Goal: Information Seeking & Learning: Learn about a topic

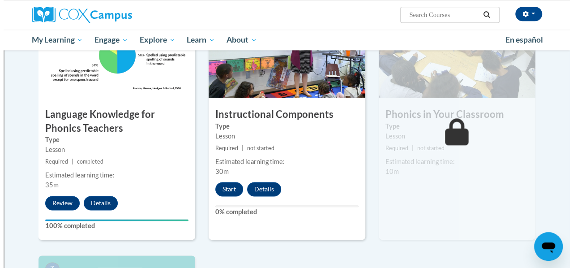
scroll to position [483, 0]
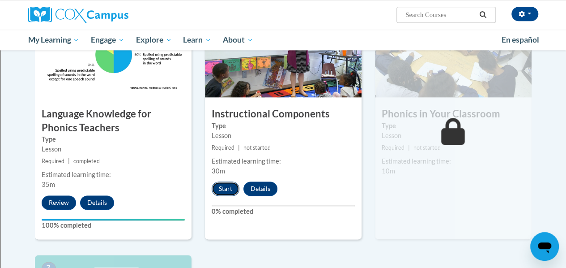
click at [227, 186] on button "Start" at bounding box center [226, 188] width 28 height 14
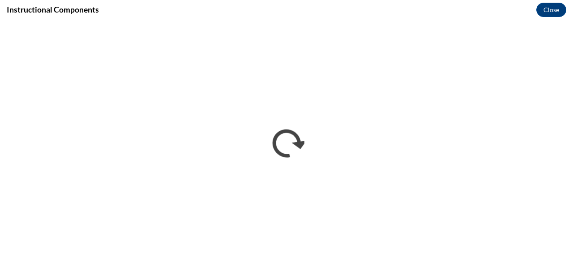
scroll to position [0, 0]
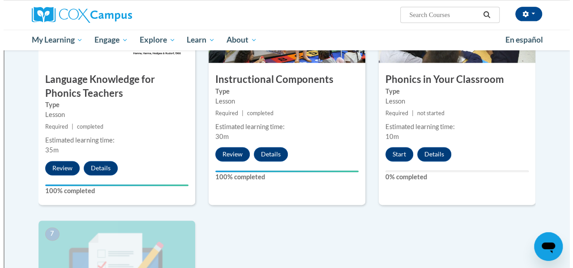
scroll to position [517, 0]
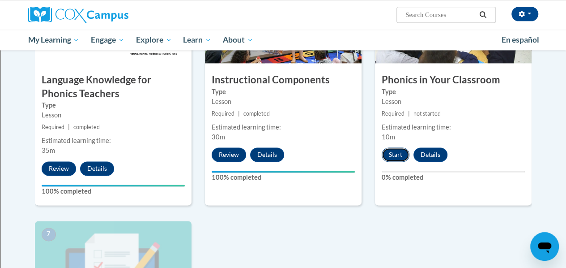
click at [397, 151] on button "Start" at bounding box center [396, 154] width 28 height 14
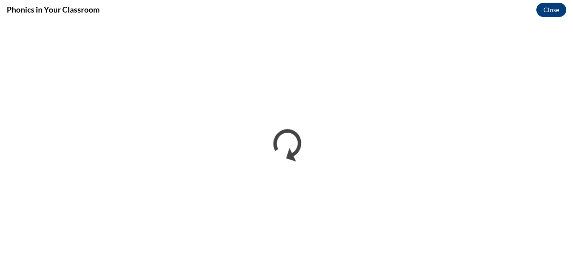
scroll to position [0, 0]
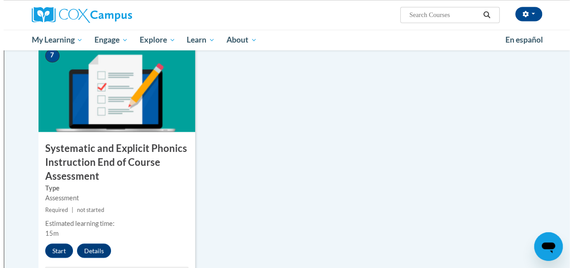
scroll to position [696, 0]
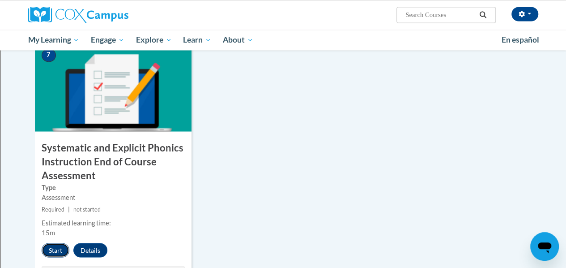
click at [63, 250] on button "Start" at bounding box center [56, 250] width 28 height 14
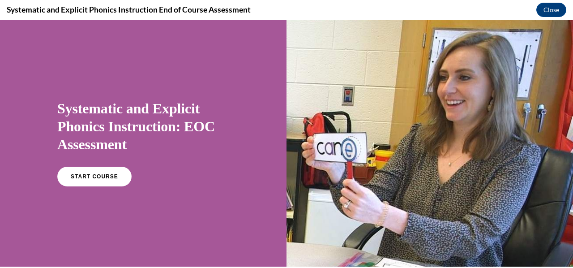
scroll to position [0, 0]
click at [94, 180] on link "START COURSE" at bounding box center [95, 176] width 78 height 21
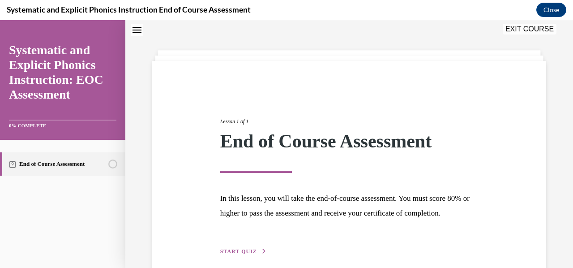
scroll to position [84, 0]
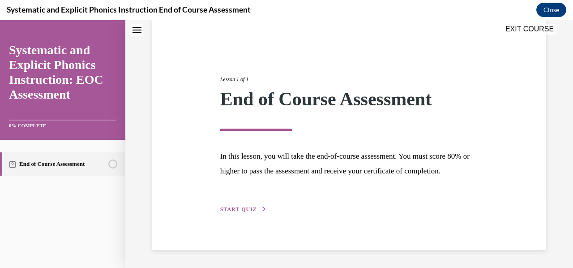
click at [233, 212] on span "START QUIZ" at bounding box center [238, 209] width 37 height 6
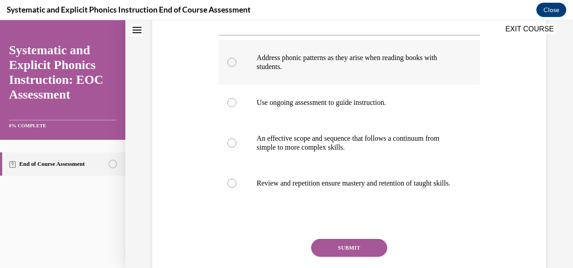
scroll to position [193, 0]
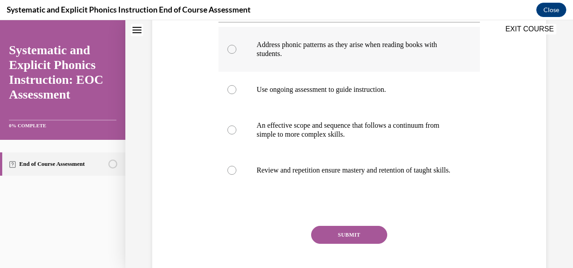
click at [235, 51] on div at bounding box center [348, 49] width 261 height 45
click at [362, 240] on button "SUBMIT" at bounding box center [349, 235] width 76 height 18
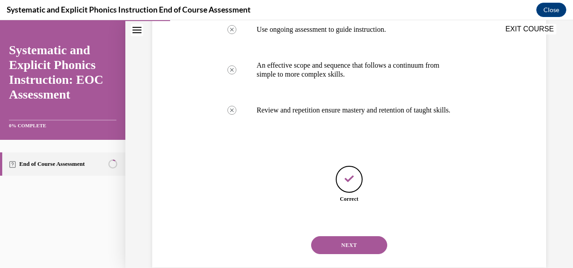
scroll to position [279, 0]
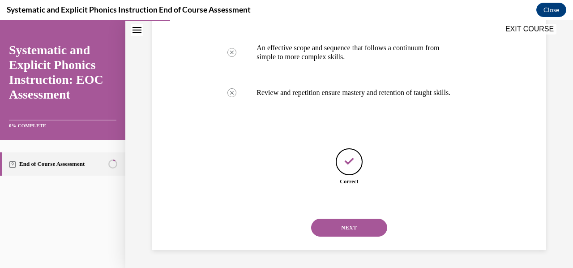
click at [355, 225] on button "NEXT" at bounding box center [349, 227] width 76 height 18
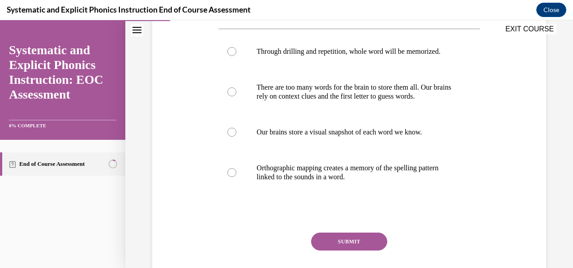
scroll to position [169, 0]
click at [229, 171] on div at bounding box center [231, 171] width 9 height 9
click at [355, 236] on button "SUBMIT" at bounding box center [349, 241] width 76 height 18
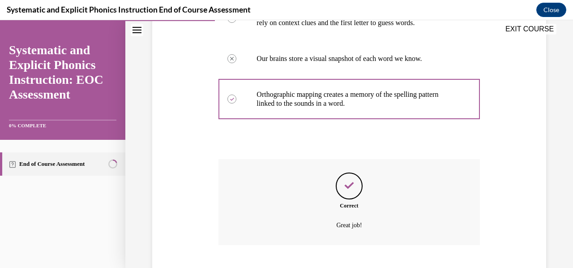
scroll to position [297, 0]
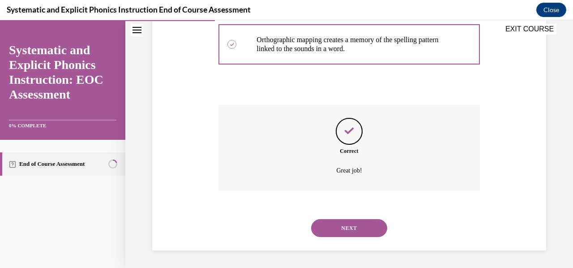
click at [357, 225] on button "NEXT" at bounding box center [349, 228] width 76 height 18
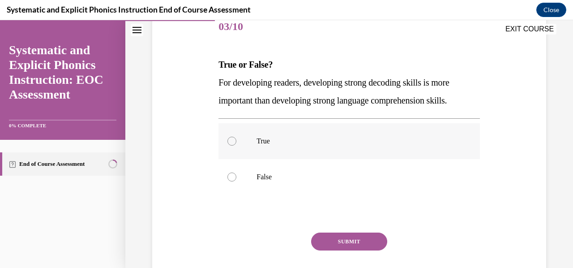
scroll to position [115, 0]
click at [233, 180] on div at bounding box center [348, 176] width 261 height 36
click at [361, 241] on button "SUBMIT" at bounding box center [349, 241] width 76 height 18
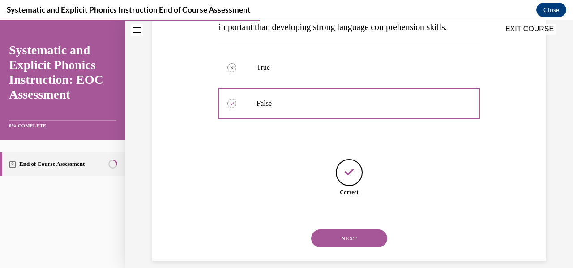
scroll to position [199, 0]
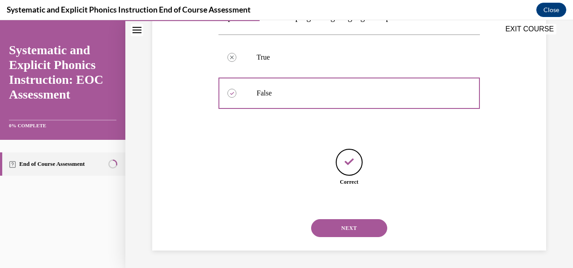
click at [355, 224] on button "NEXT" at bounding box center [349, 228] width 76 height 18
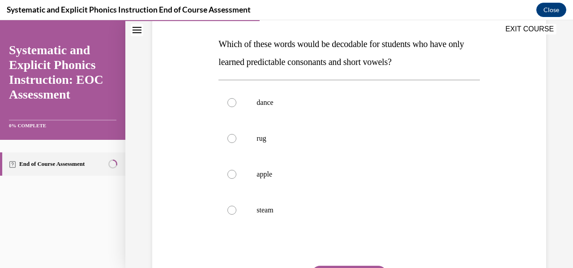
scroll to position [137, 0]
click at [232, 141] on div at bounding box center [348, 138] width 261 height 36
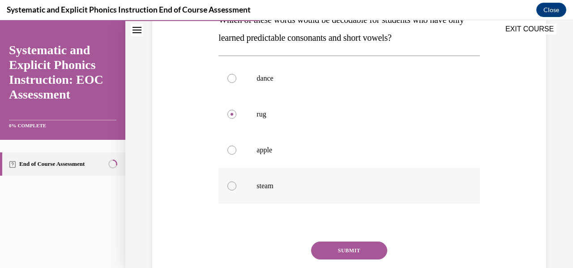
scroll to position [161, 0]
click at [349, 253] on button "SUBMIT" at bounding box center [349, 249] width 76 height 18
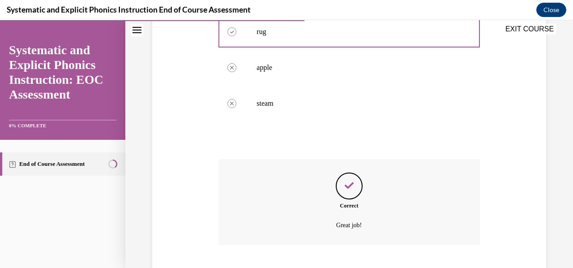
scroll to position [297, 0]
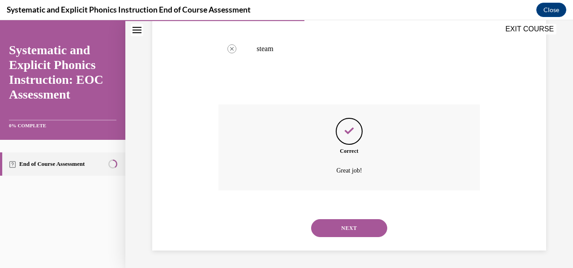
click at [351, 233] on button "NEXT" at bounding box center [349, 228] width 76 height 18
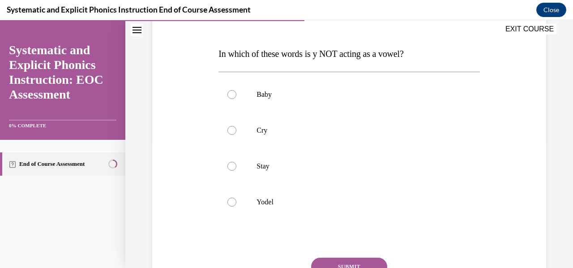
scroll to position [126, 0]
click at [231, 170] on div at bounding box center [348, 166] width 261 height 36
click at [339, 260] on button "SUBMIT" at bounding box center [349, 266] width 76 height 18
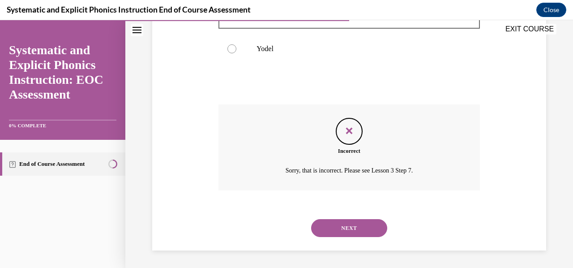
scroll to position [278, 0]
click at [350, 227] on button "NEXT" at bounding box center [349, 228] width 76 height 18
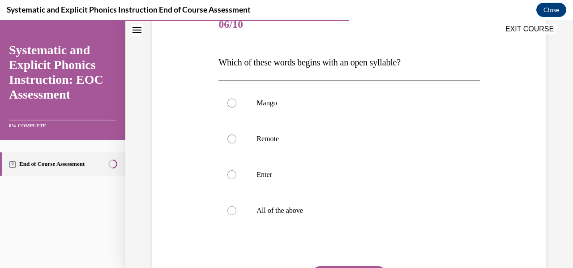
scroll to position [121, 0]
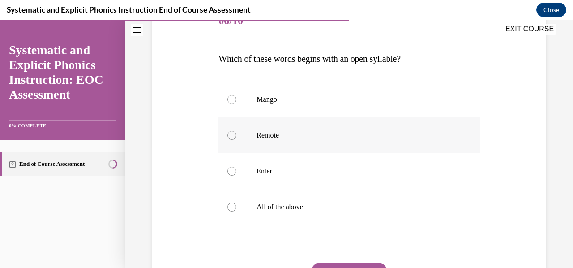
click at [230, 134] on div at bounding box center [231, 135] width 9 height 9
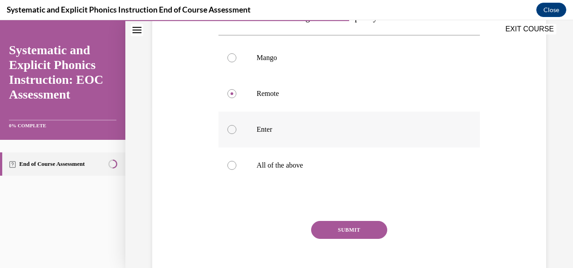
scroll to position [165, 0]
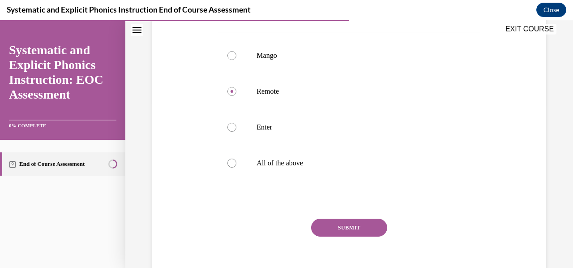
click at [349, 231] on button "SUBMIT" at bounding box center [349, 227] width 76 height 18
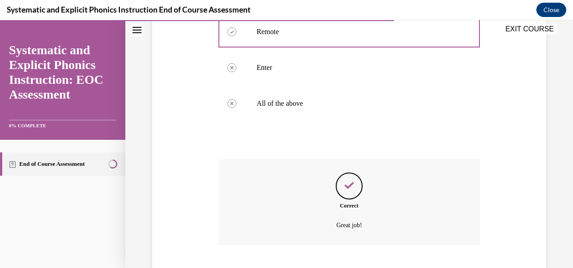
scroll to position [279, 0]
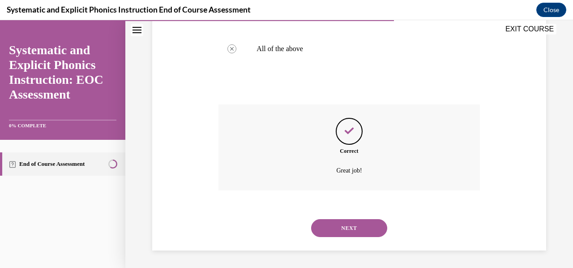
click at [349, 231] on button "NEXT" at bounding box center [349, 228] width 76 height 18
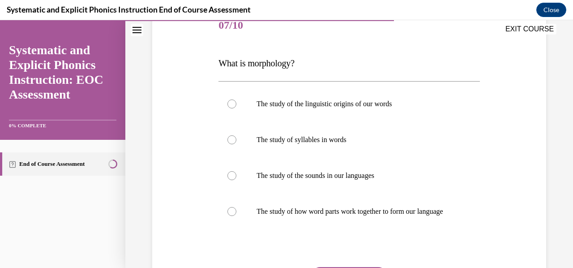
scroll to position [117, 0]
click at [228, 104] on div at bounding box center [231, 103] width 9 height 9
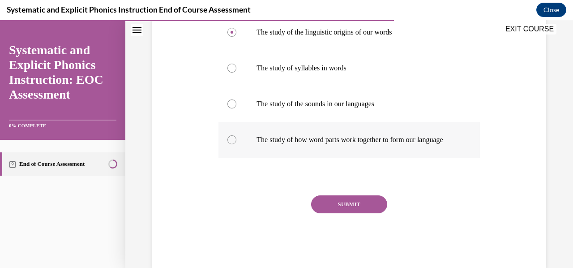
scroll to position [188, 0]
click at [372, 210] on button "SUBMIT" at bounding box center [349, 204] width 76 height 18
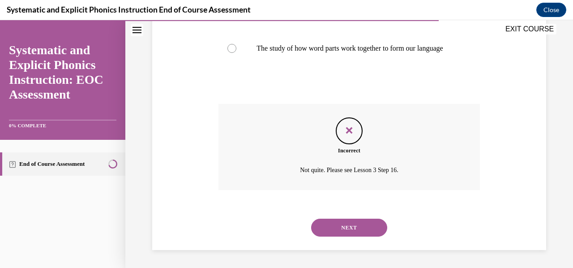
scroll to position [288, 0]
click at [351, 229] on button "NEXT" at bounding box center [349, 227] width 76 height 18
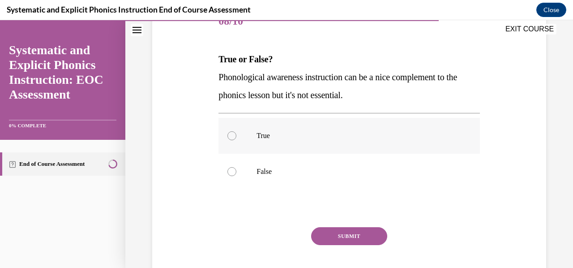
scroll to position [125, 0]
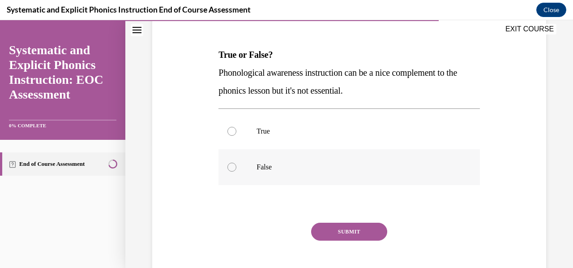
click at [233, 170] on div at bounding box center [231, 167] width 9 height 9
click at [355, 226] on button "SUBMIT" at bounding box center [349, 231] width 76 height 18
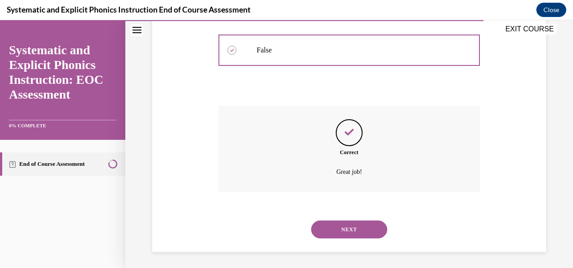
scroll to position [243, 0]
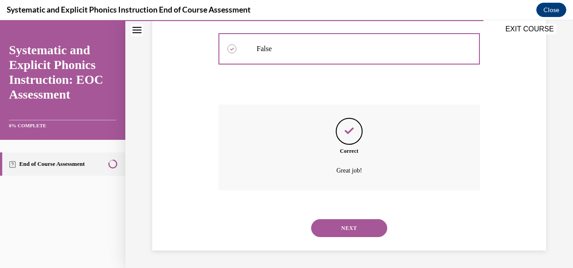
click at [355, 226] on button "NEXT" at bounding box center [349, 228] width 76 height 18
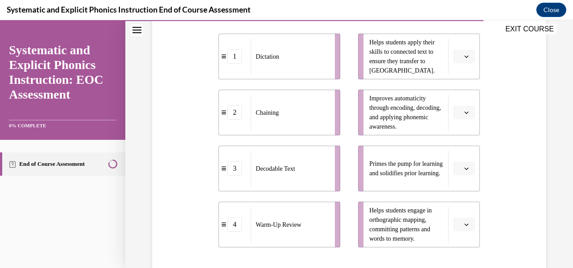
scroll to position [205, 0]
click at [464, 57] on icon "button" at bounding box center [466, 55] width 4 height 4
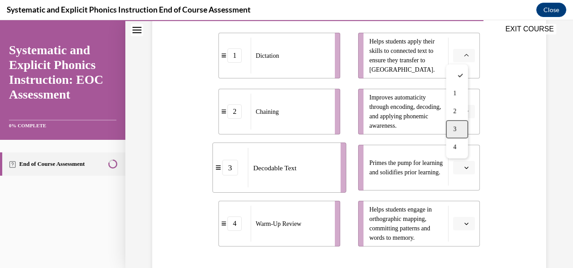
click at [459, 127] on div "3" at bounding box center [457, 129] width 22 height 18
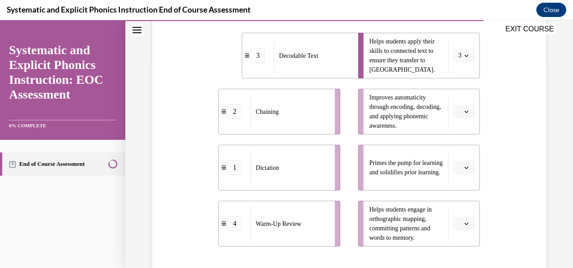
click at [464, 169] on icon "button" at bounding box center [466, 167] width 4 height 4
click at [461, 154] on div "4" at bounding box center [457, 148] width 22 height 18
click at [458, 222] on span "Please select an option" at bounding box center [459, 223] width 3 height 9
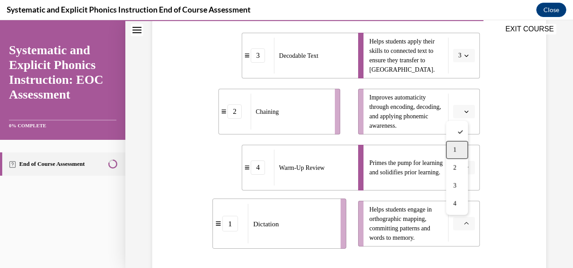
click at [446, 147] on div "1" at bounding box center [457, 150] width 22 height 18
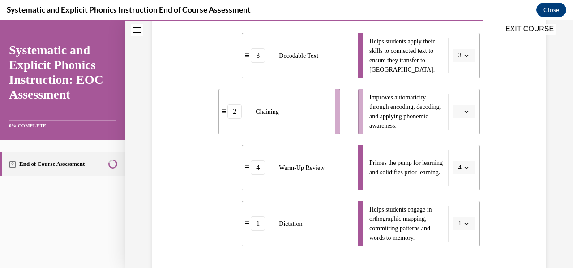
click at [462, 117] on button "button" at bounding box center [464, 111] width 22 height 13
click at [463, 163] on div "2" at bounding box center [457, 167] width 22 height 18
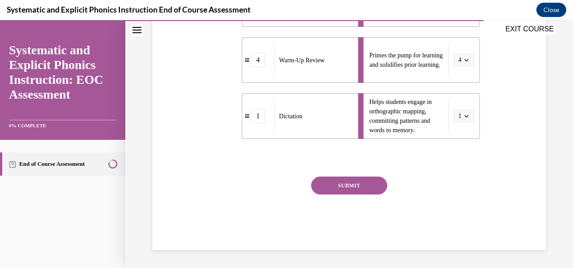
click at [346, 184] on button "SUBMIT" at bounding box center [349, 185] width 76 height 18
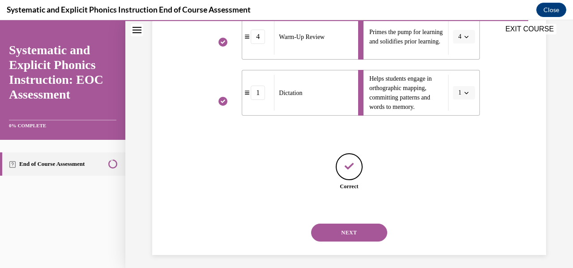
scroll to position [340, 0]
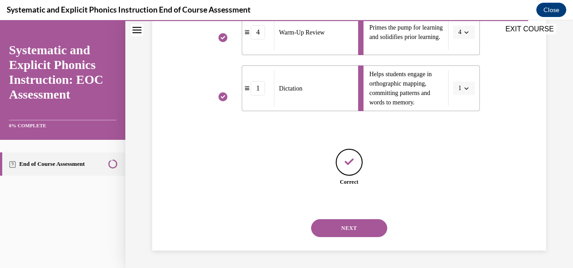
click at [346, 184] on div "Correct" at bounding box center [348, 182] width 261 height 8
click at [345, 228] on button "NEXT" at bounding box center [349, 228] width 76 height 18
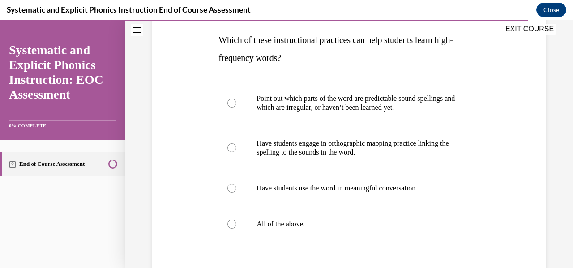
scroll to position [142, 0]
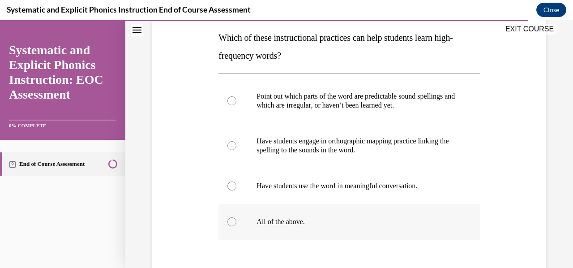
click at [233, 223] on div at bounding box center [231, 221] width 9 height 9
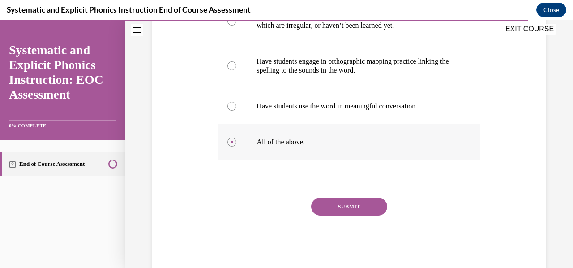
scroll to position [222, 0]
click at [339, 206] on button "SUBMIT" at bounding box center [349, 206] width 76 height 18
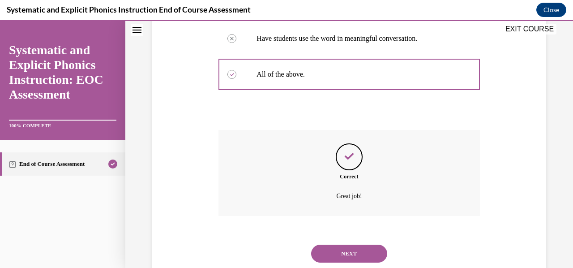
scroll to position [315, 0]
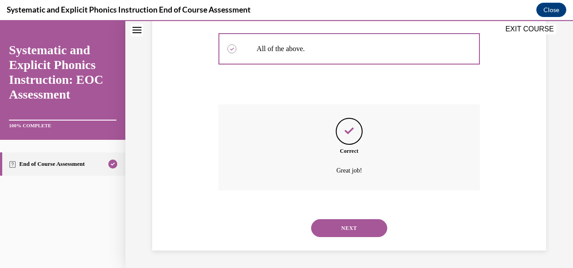
click at [347, 234] on button "NEXT" at bounding box center [349, 228] width 76 height 18
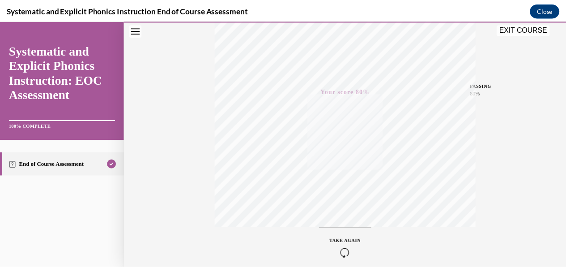
scroll to position [175, 0]
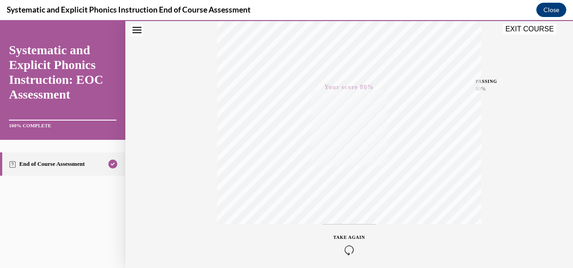
click at [520, 27] on button "EXIT COURSE" at bounding box center [530, 29] width 54 height 11
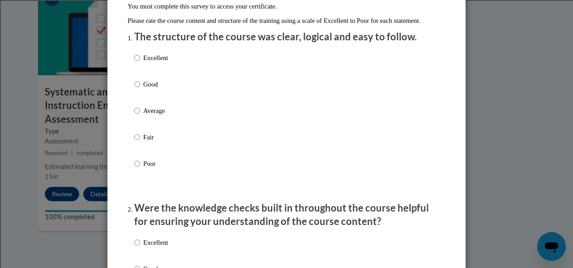
scroll to position [95, 0]
click at [134, 62] on input "Excellent" at bounding box center [137, 57] width 6 height 10
radio input "true"
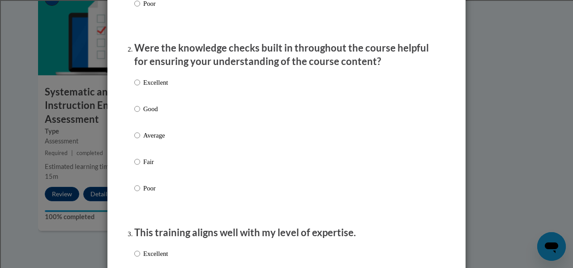
scroll to position [258, 0]
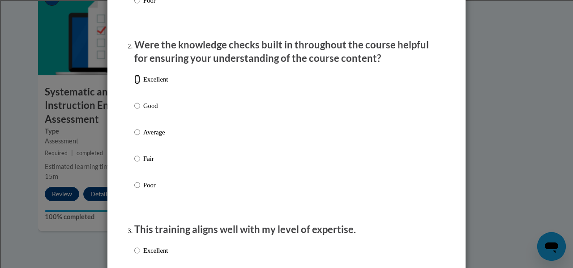
click at [134, 84] on input "Excellent" at bounding box center [137, 79] width 6 height 10
radio input "true"
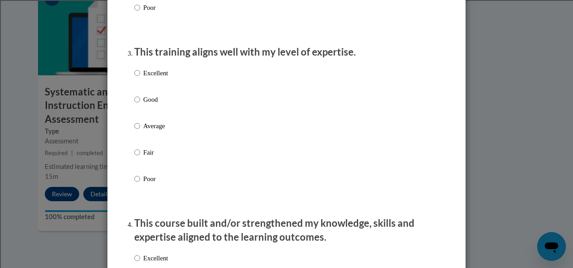
scroll to position [437, 0]
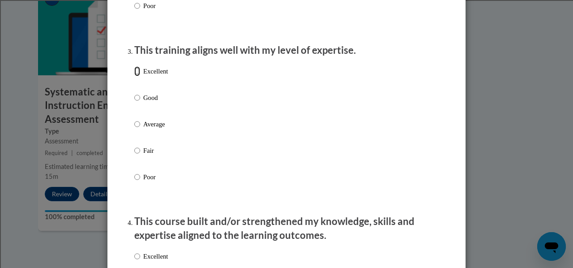
click at [134, 76] on input "Excellent" at bounding box center [137, 71] width 6 height 10
radio input "true"
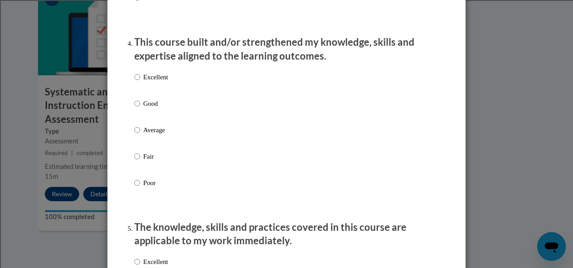
scroll to position [617, 0]
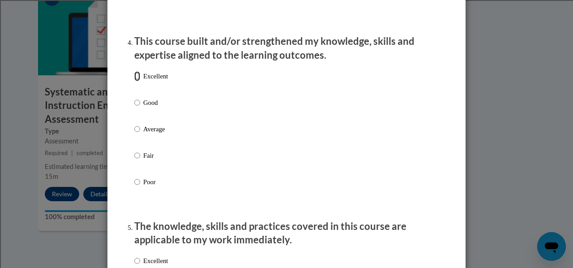
click at [135, 81] on input "Excellent" at bounding box center [137, 76] width 6 height 10
radio input "true"
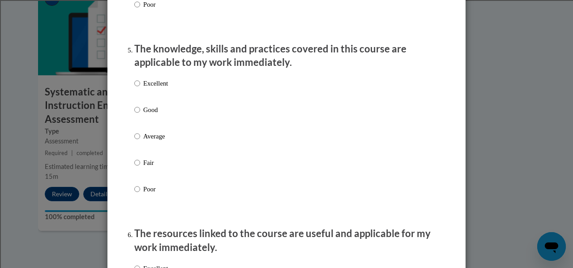
scroll to position [795, 0]
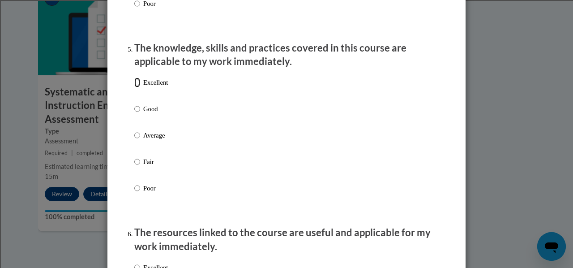
click at [135, 87] on input "Excellent" at bounding box center [137, 82] width 6 height 10
radio input "true"
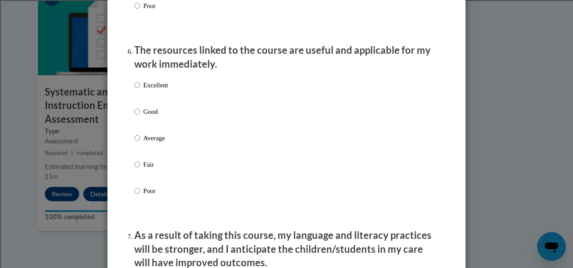
scroll to position [978, 0]
click at [134, 90] on input "Excellent" at bounding box center [137, 85] width 6 height 10
radio input "true"
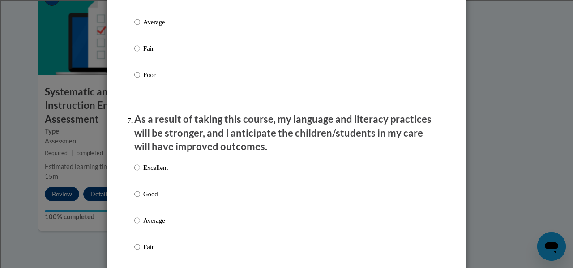
scroll to position [1121, 0]
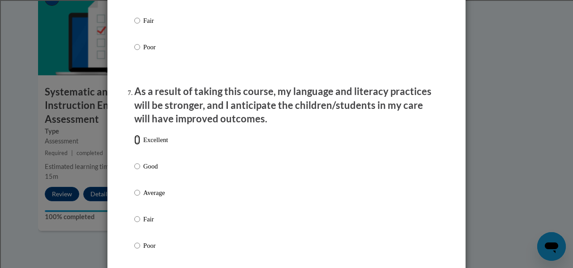
click at [134, 145] on input "Excellent" at bounding box center [137, 140] width 6 height 10
radio input "true"
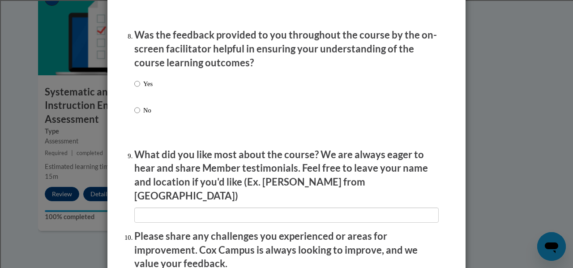
scroll to position [1381, 0]
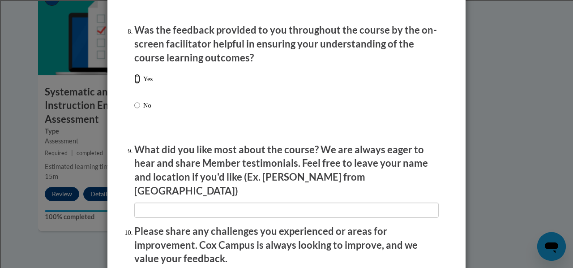
click at [134, 84] on input "Yes" at bounding box center [137, 79] width 6 height 10
radio input "true"
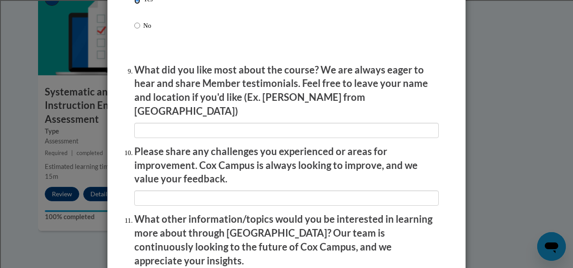
scroll to position [1462, 0]
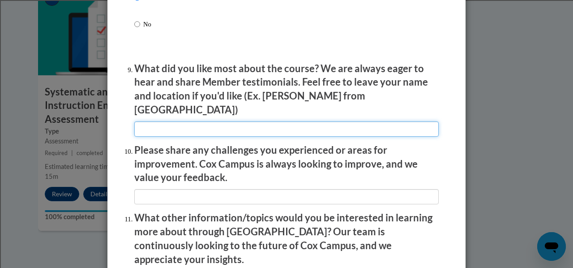
click at [261, 123] on input "textbox" at bounding box center [286, 128] width 304 height 15
type input "R"
type input "Seeing the examples in action"
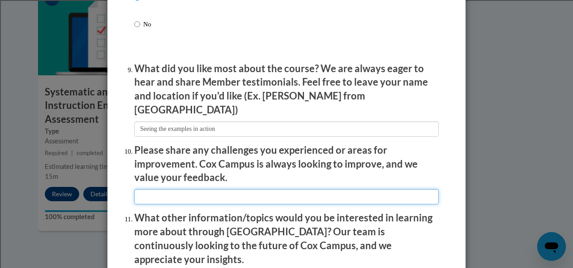
click at [218, 191] on input "textbox" at bounding box center [286, 196] width 304 height 15
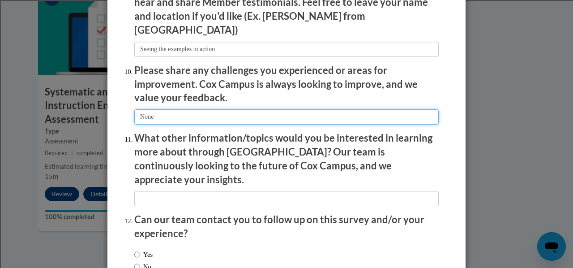
type input "None"
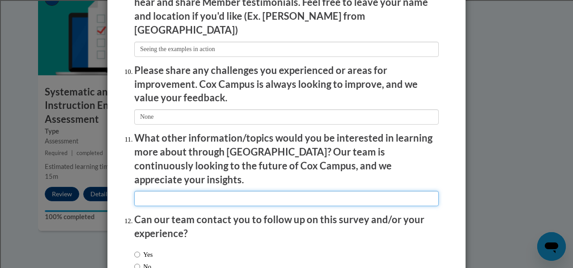
click at [167, 191] on input "textbox" at bounding box center [286, 198] width 304 height 15
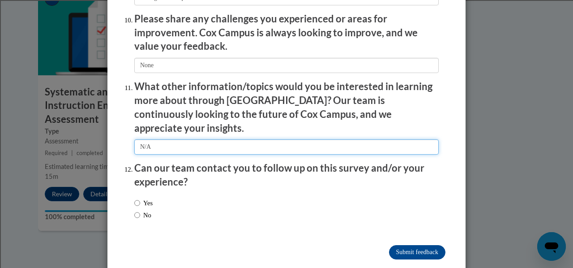
scroll to position [1594, 0]
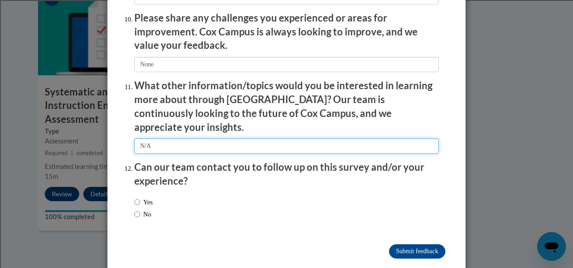
type input "N/A"
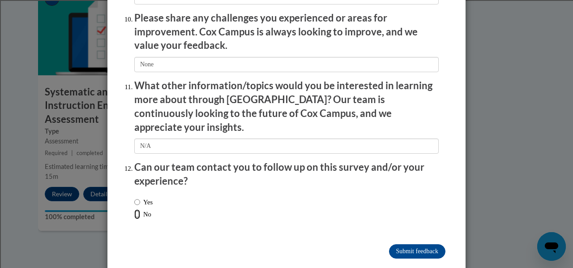
click at [134, 209] on input "No" at bounding box center [137, 214] width 6 height 10
radio input "true"
click at [415, 244] on input "Submit feedback" at bounding box center [417, 251] width 56 height 14
